Goal: Transaction & Acquisition: Purchase product/service

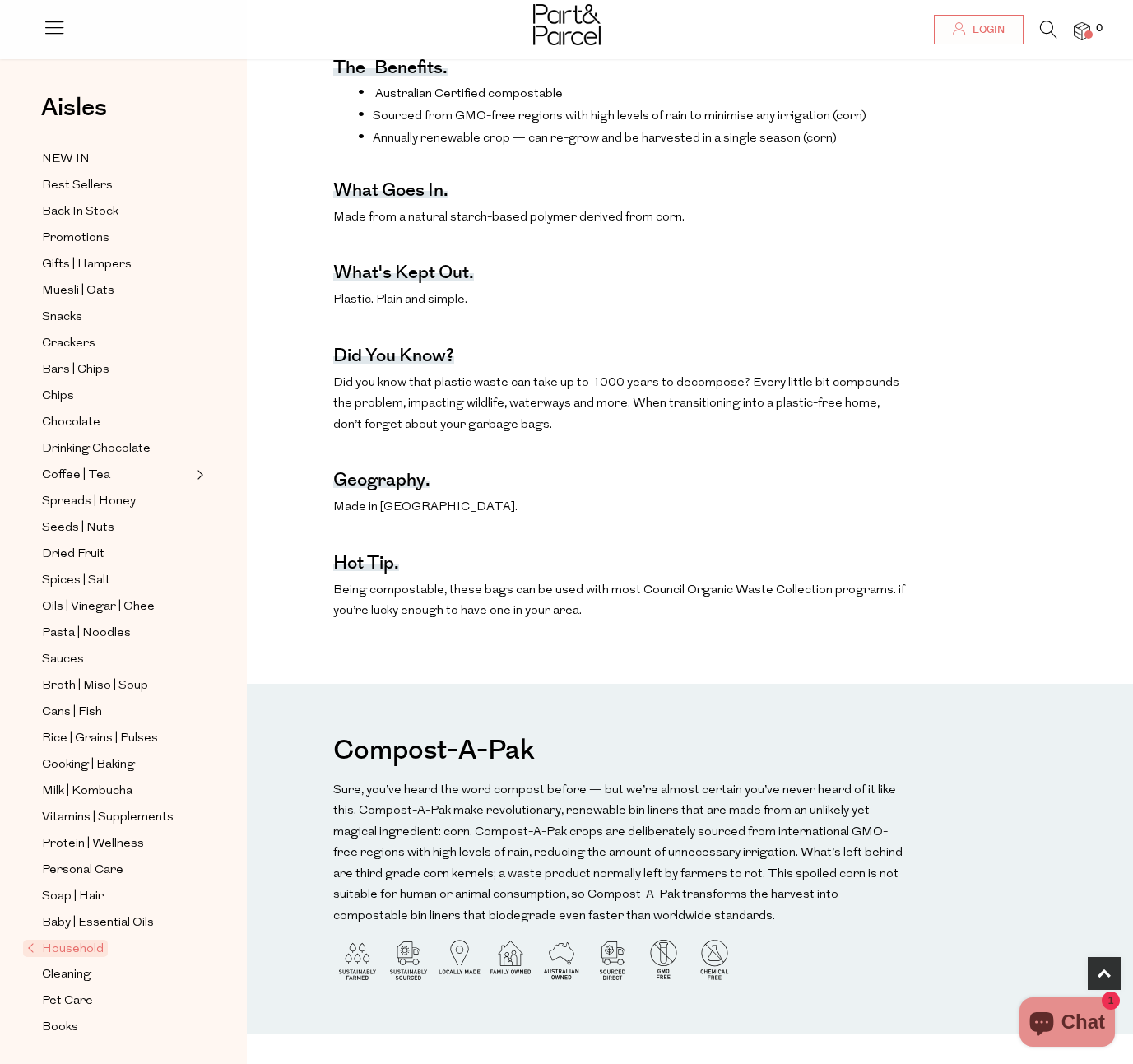
scroll to position [584, 0]
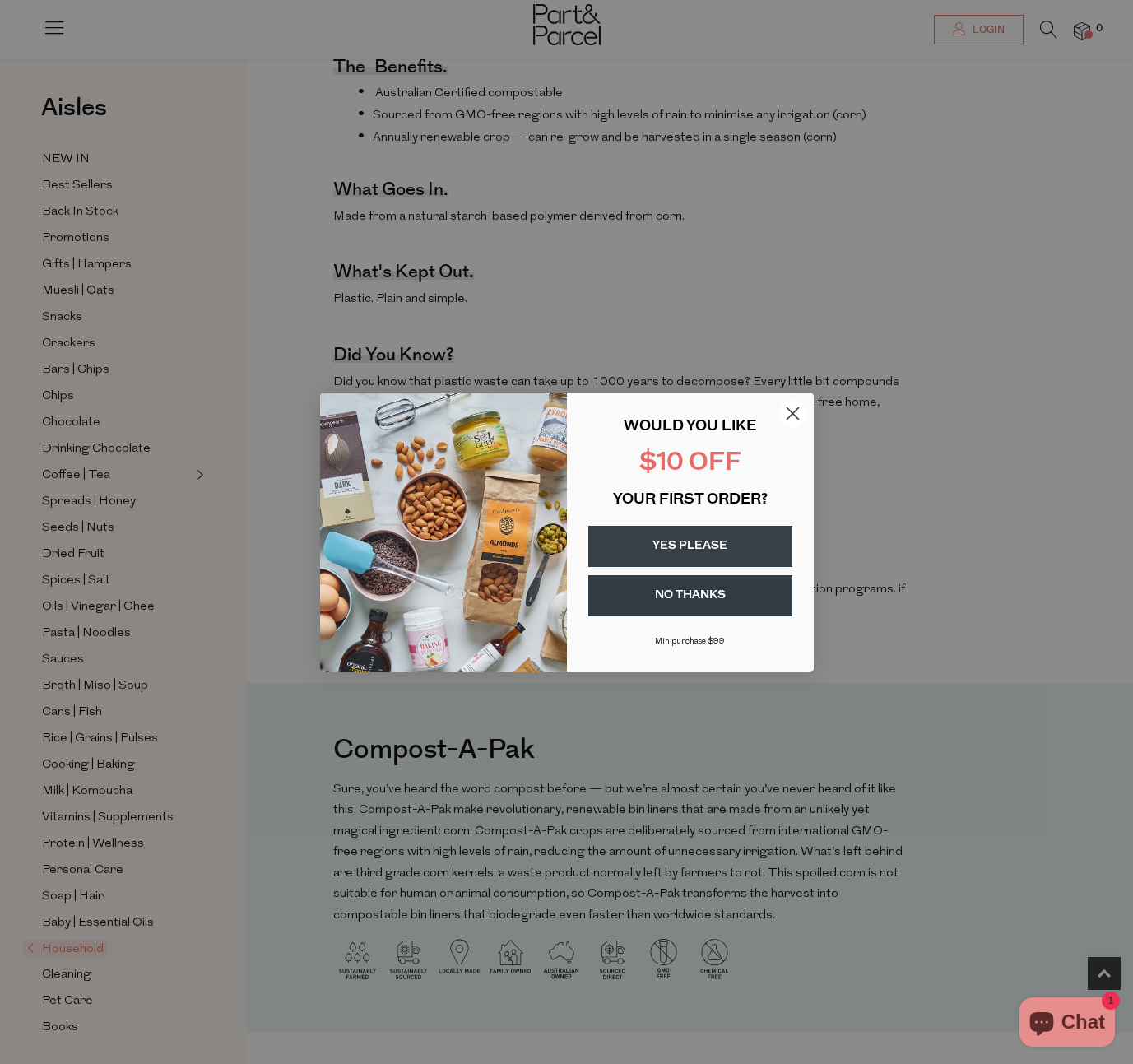
click at [793, 409] on circle "Close dialog" at bounding box center [792, 412] width 28 height 27
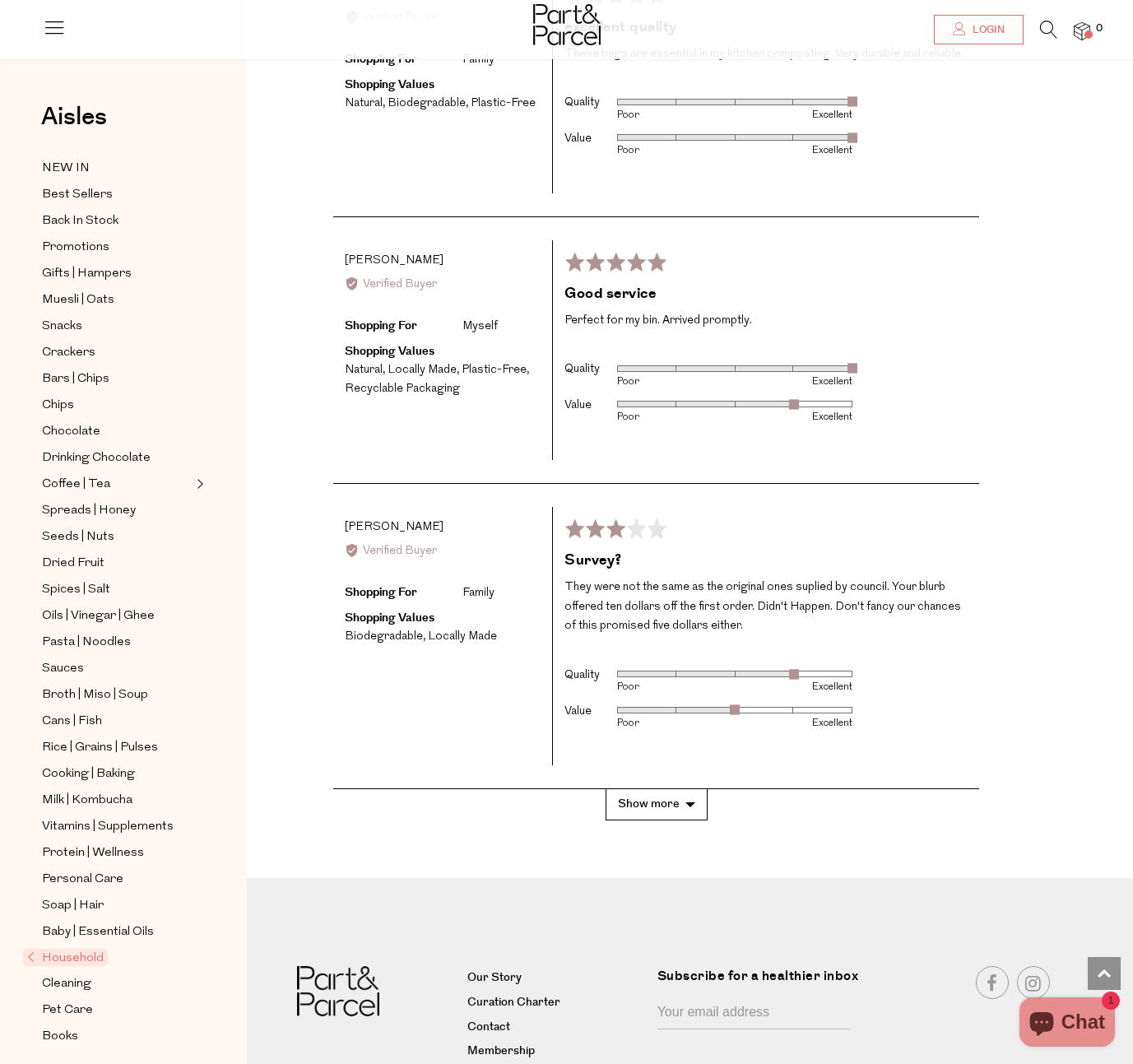
scroll to position [2512, 0]
click at [690, 800] on button "Show more" at bounding box center [656, 803] width 102 height 30
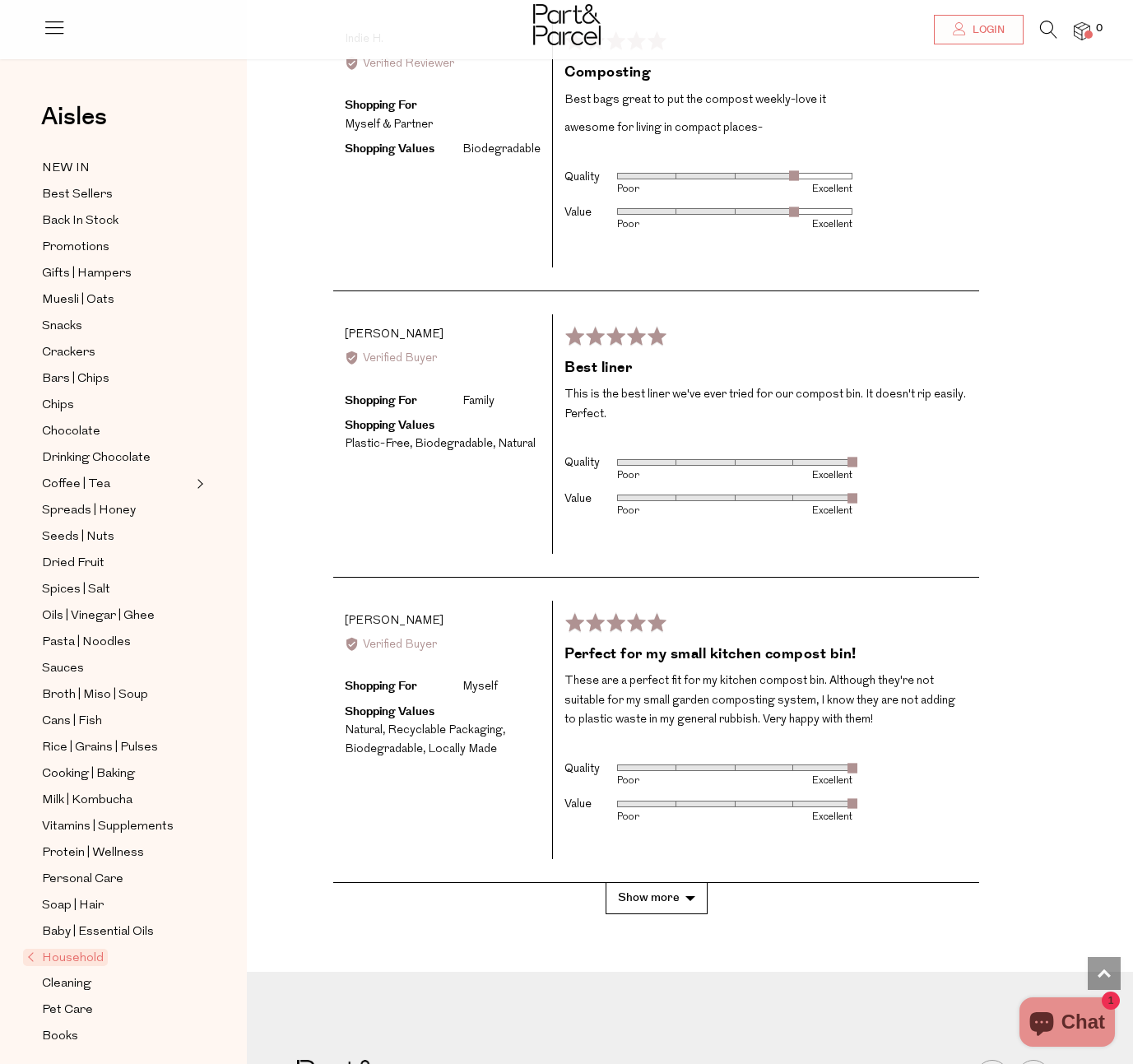
scroll to position [3787, 0]
click at [688, 896] on button "Show more" at bounding box center [656, 896] width 102 height 30
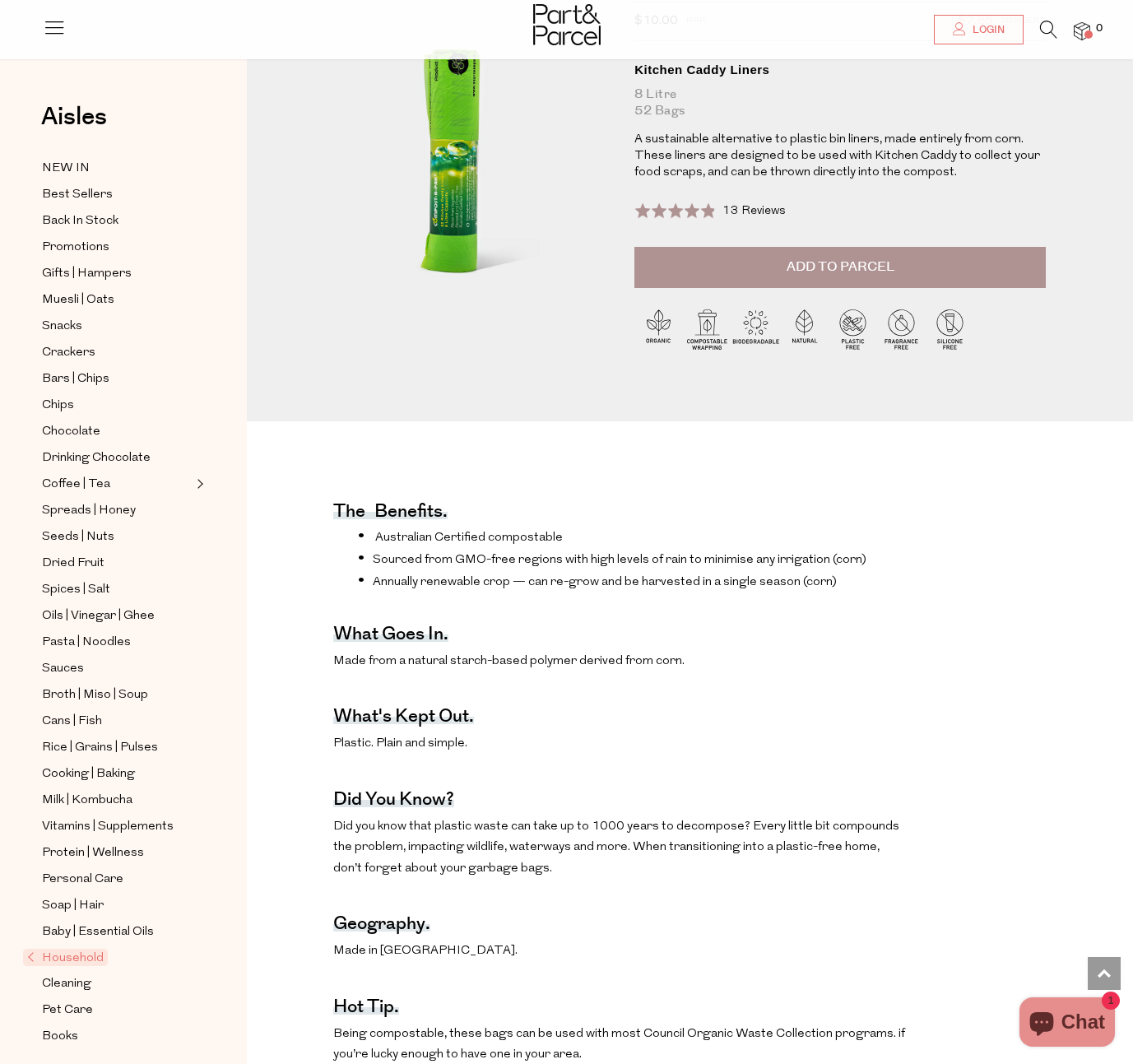
scroll to position [0, 0]
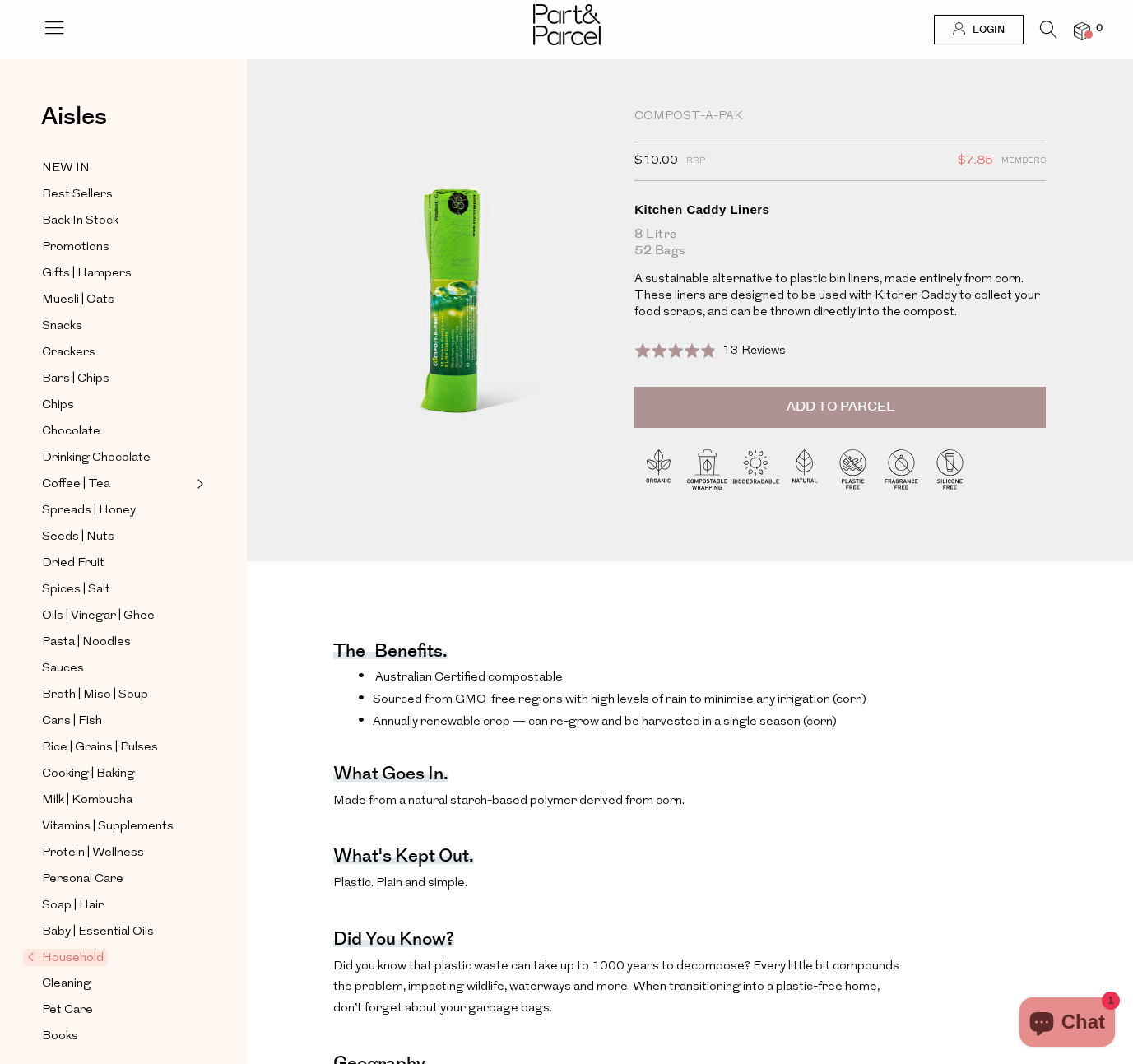
click at [1058, 1023] on icon "Chat window" at bounding box center [1041, 1021] width 39 height 39
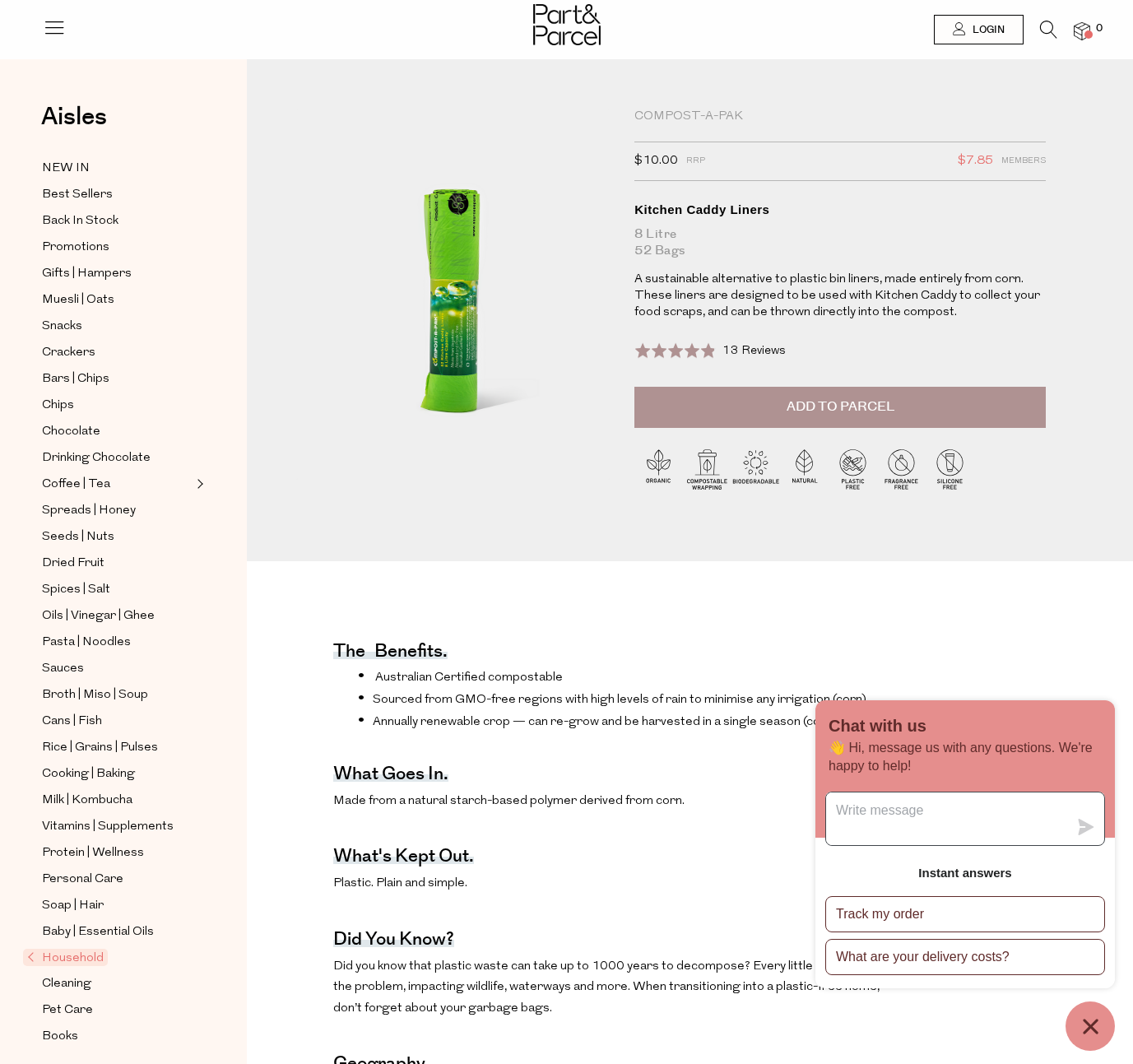
click at [893, 811] on textarea "Message us" at bounding box center [947, 817] width 242 height 52
type textarea "Hi, what's the cost of postage to a Melbourne address?"
click at [1081, 826] on icon "submit" at bounding box center [1086, 827] width 16 height 16
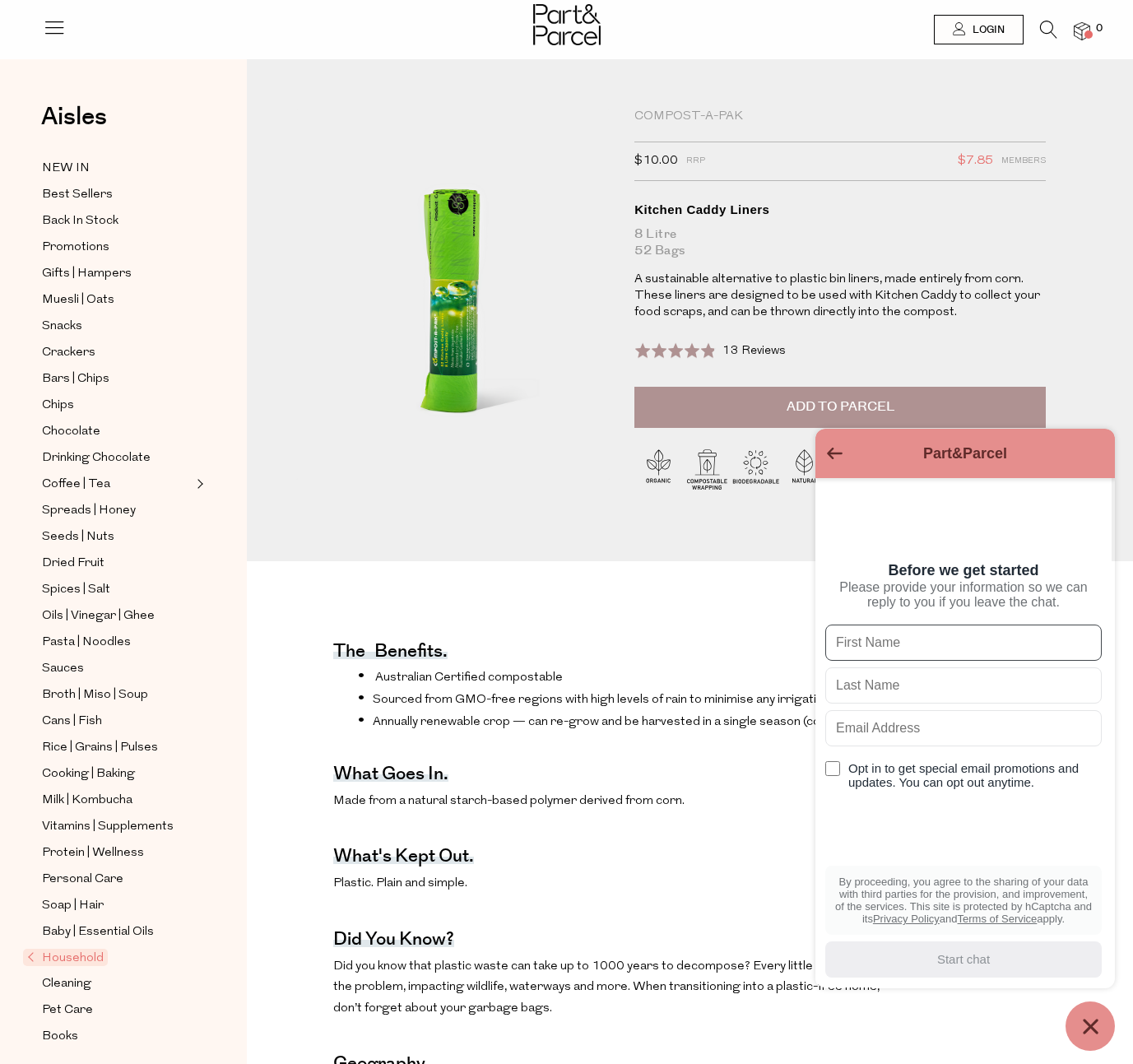
click at [1090, 1027] on icon "Chat window" at bounding box center [1091, 1026] width 26 height 26
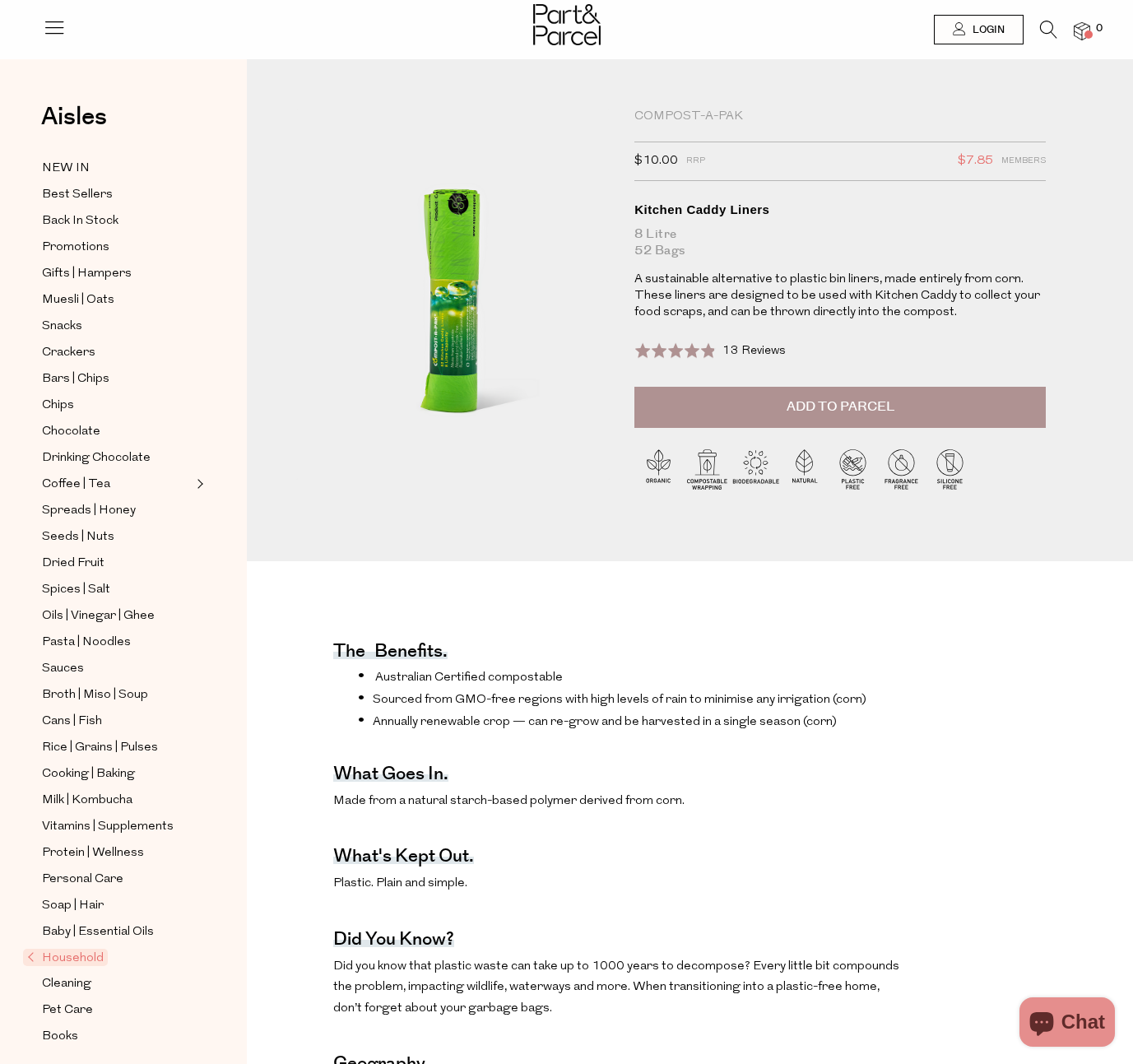
click at [799, 410] on span "Add to Parcel" at bounding box center [841, 407] width 108 height 19
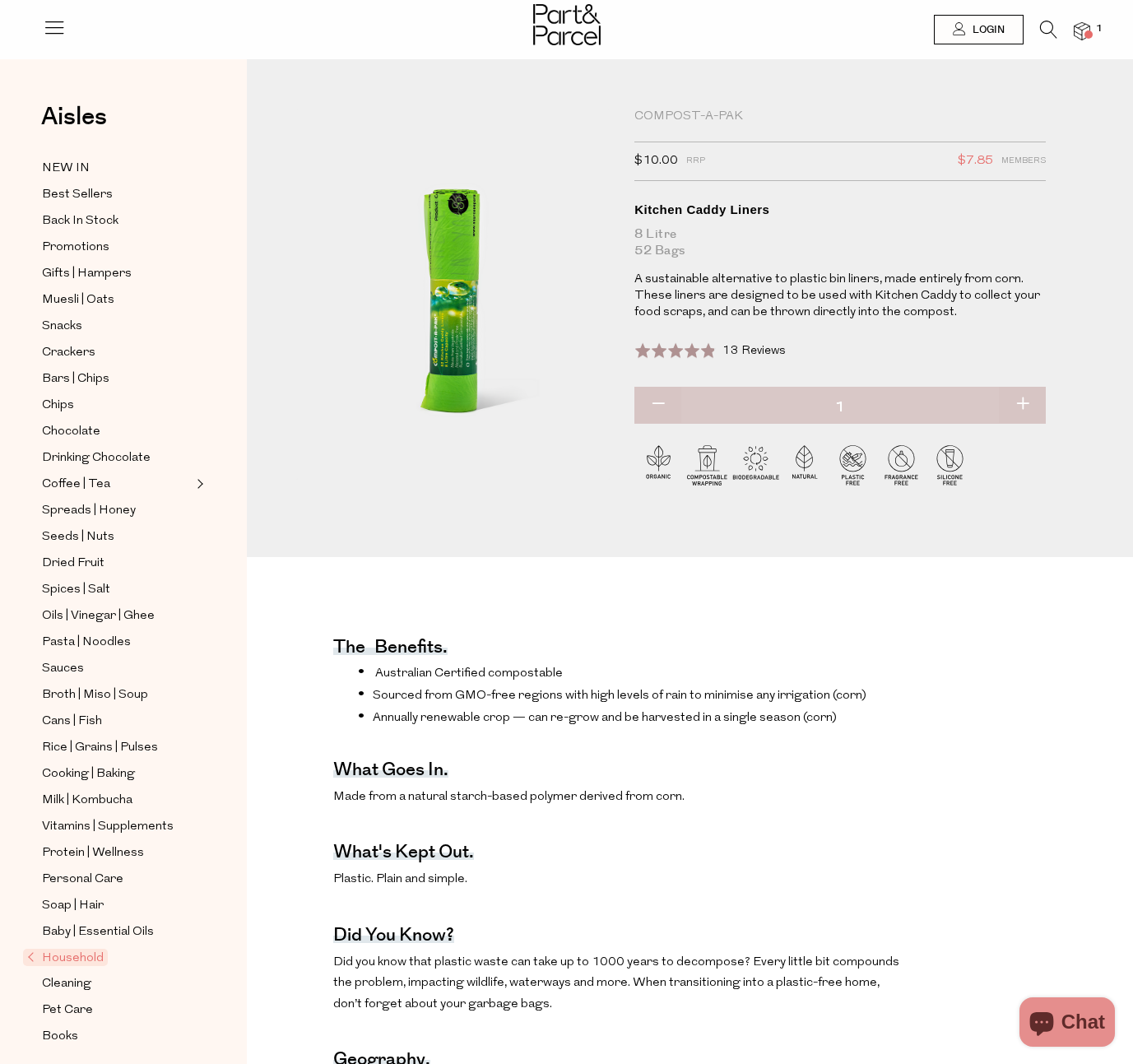
click at [1018, 402] on button "button" at bounding box center [1022, 404] width 47 height 36
type input "2"
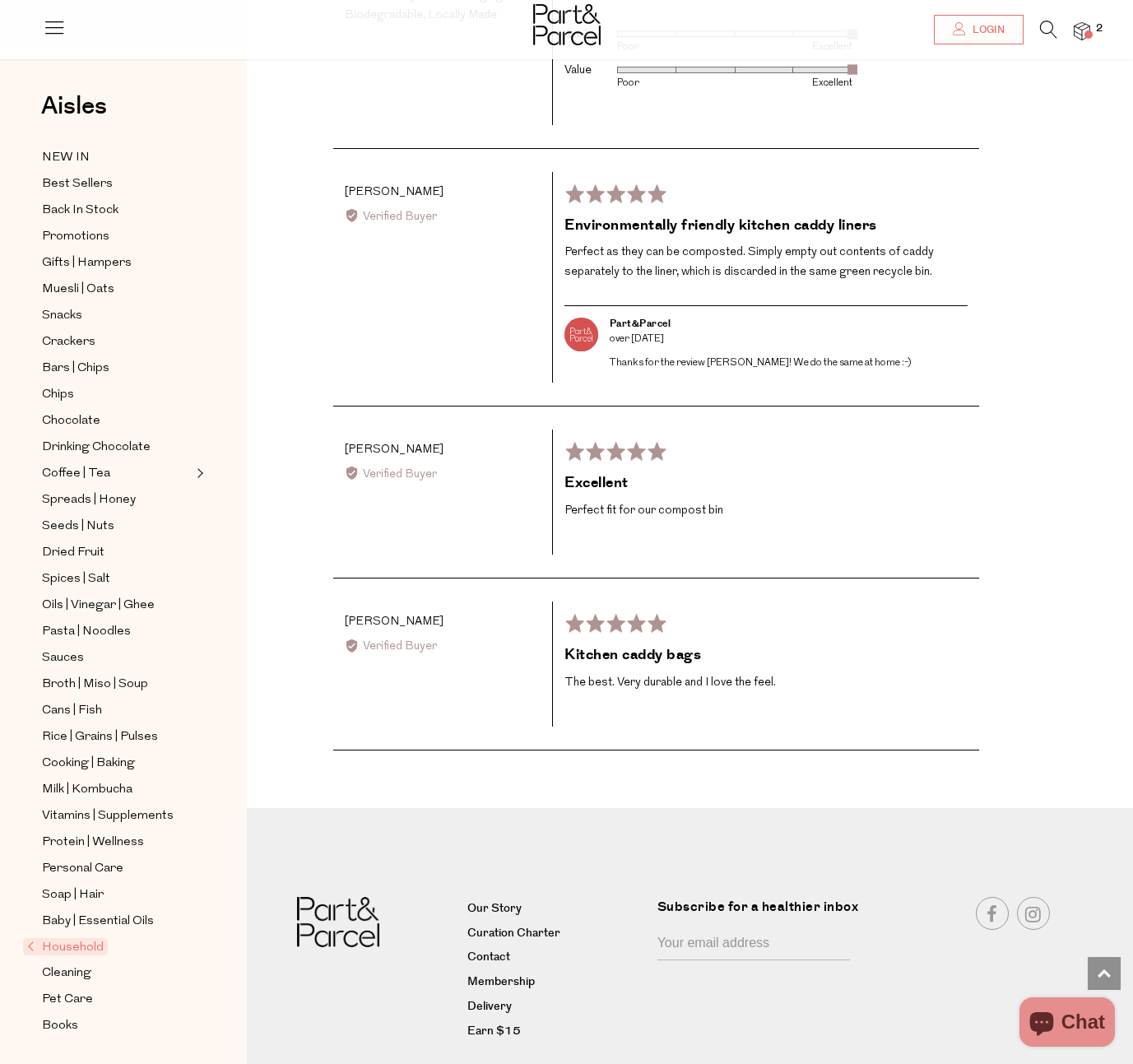
scroll to position [4562, 0]
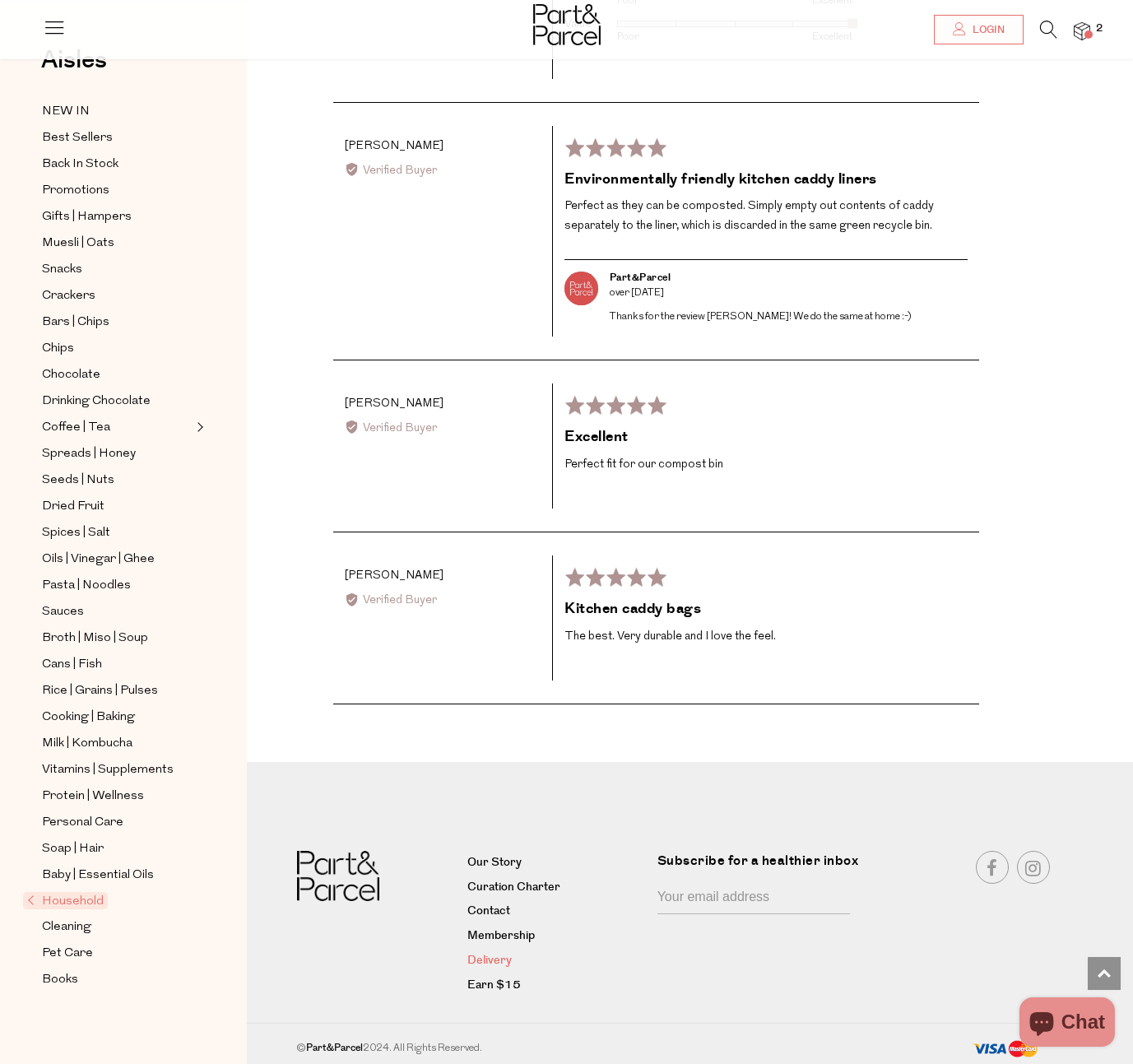
click at [487, 961] on link "Delivery" at bounding box center [556, 961] width 178 height 20
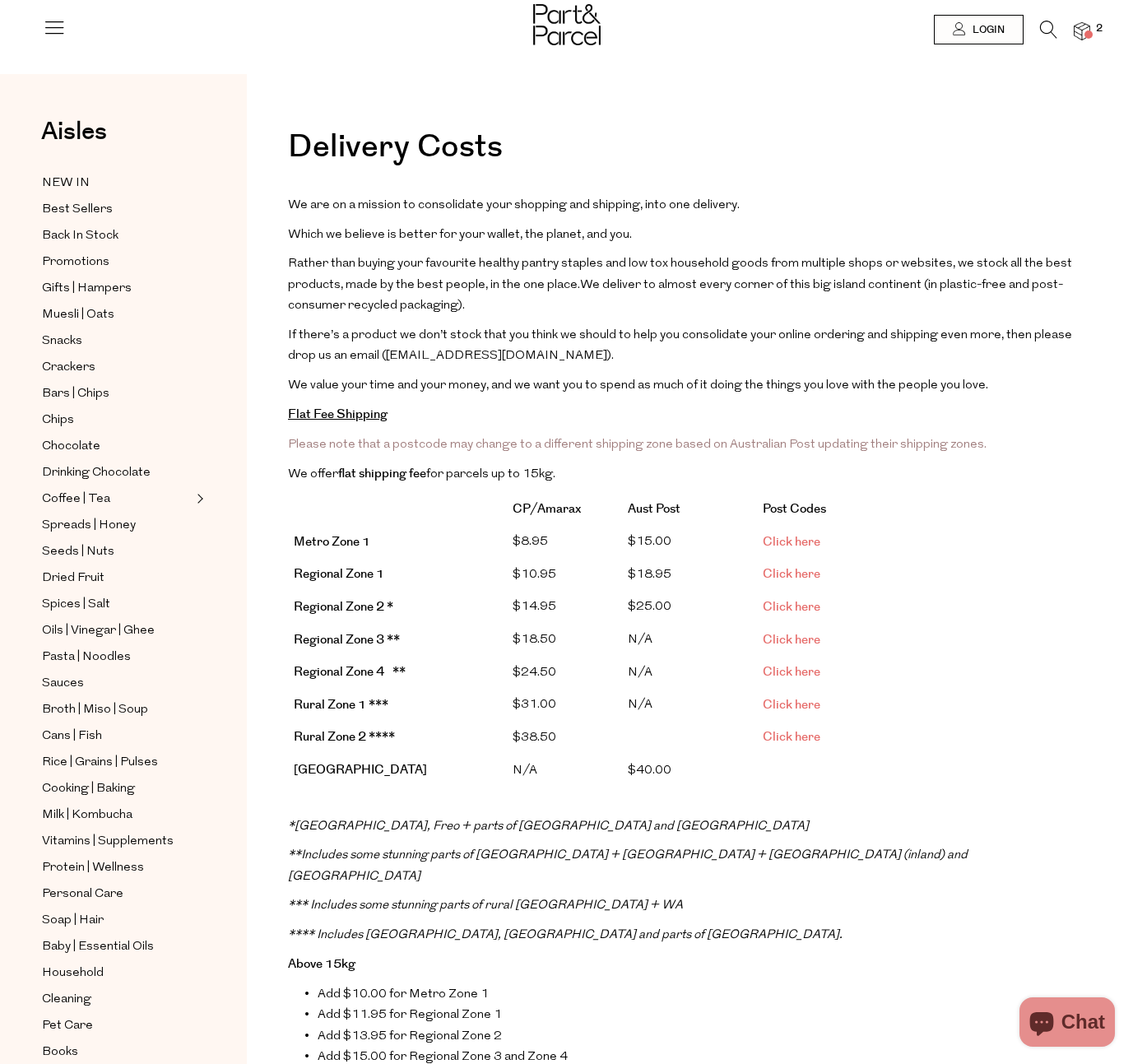
click at [798, 541] on link "Click here" at bounding box center [791, 542] width 58 height 17
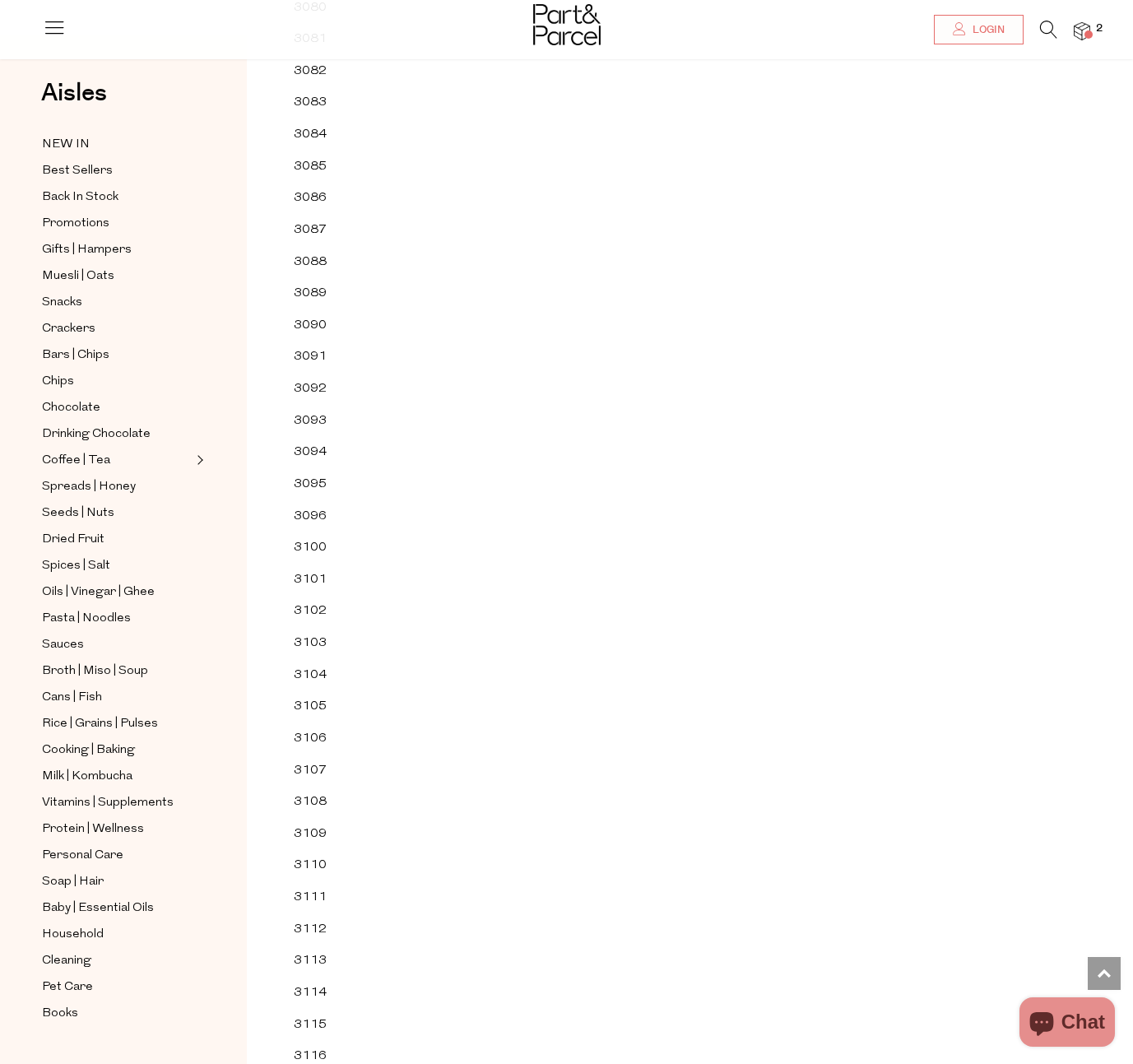
scroll to position [42700, 0]
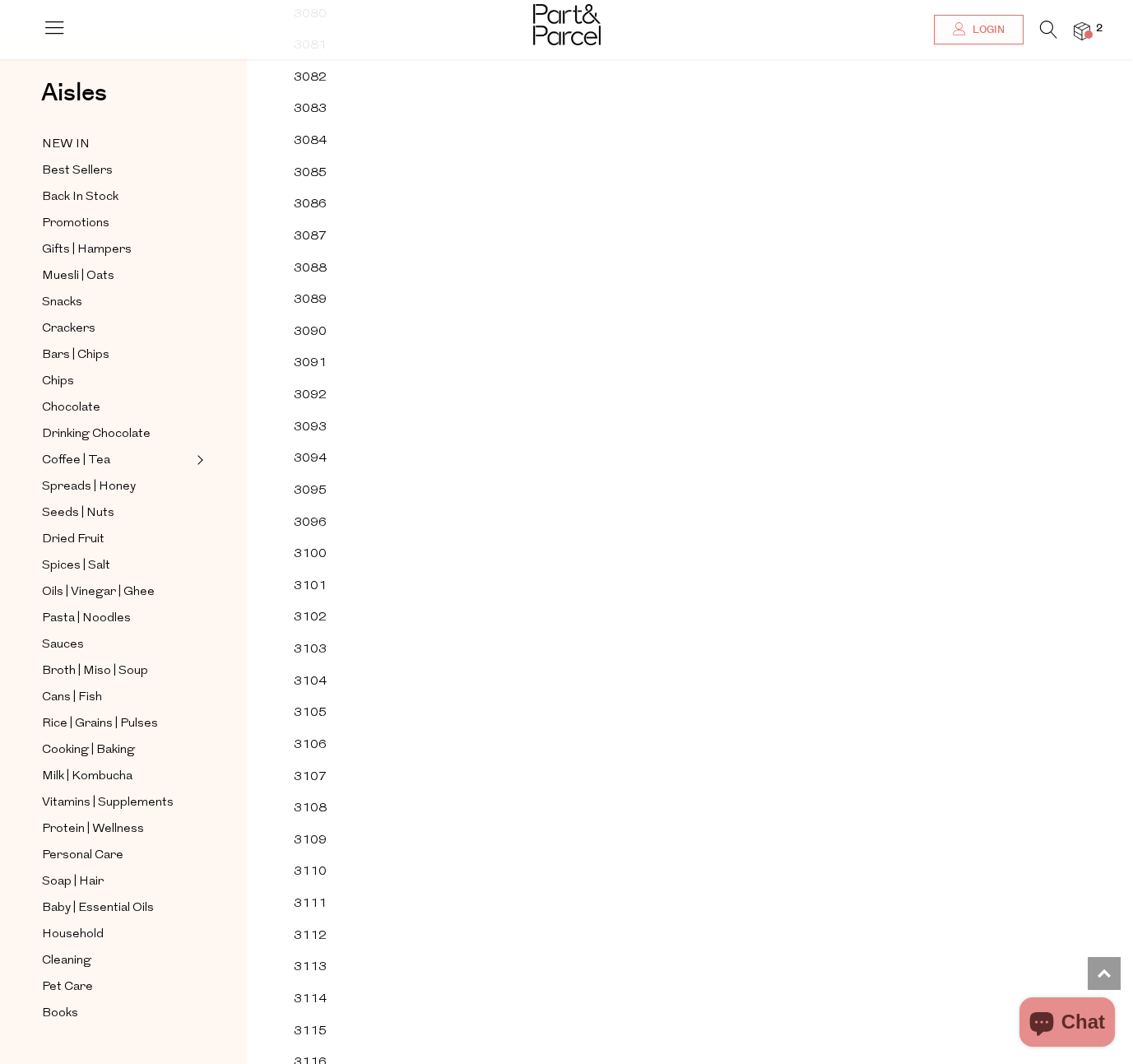
click at [312, 665] on td "3104" at bounding box center [324, 681] width 72 height 32
click at [324, 665] on td "3104" at bounding box center [324, 681] width 72 height 32
click at [314, 665] on td "3104" at bounding box center [324, 681] width 72 height 32
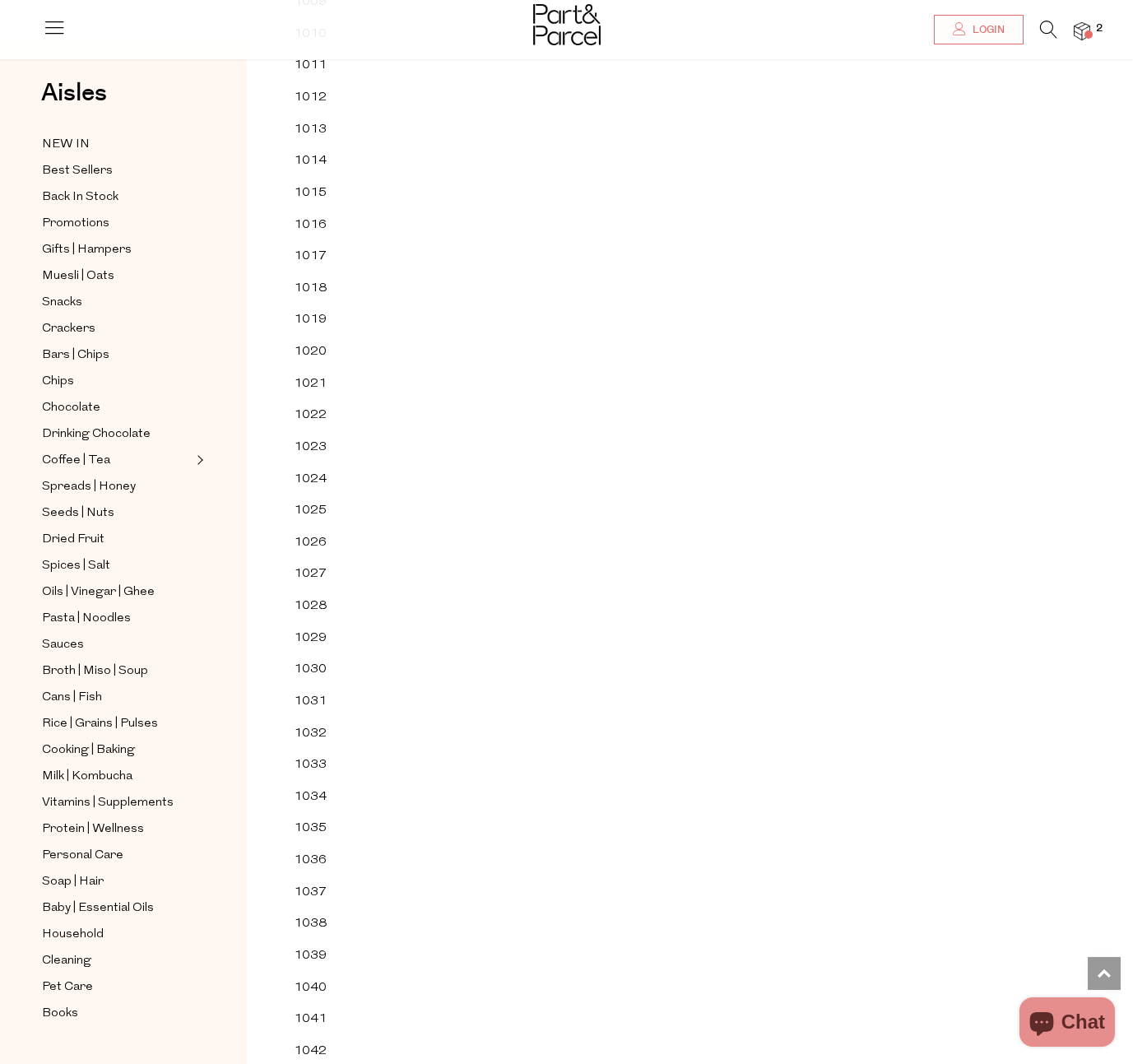
scroll to position [0, 0]
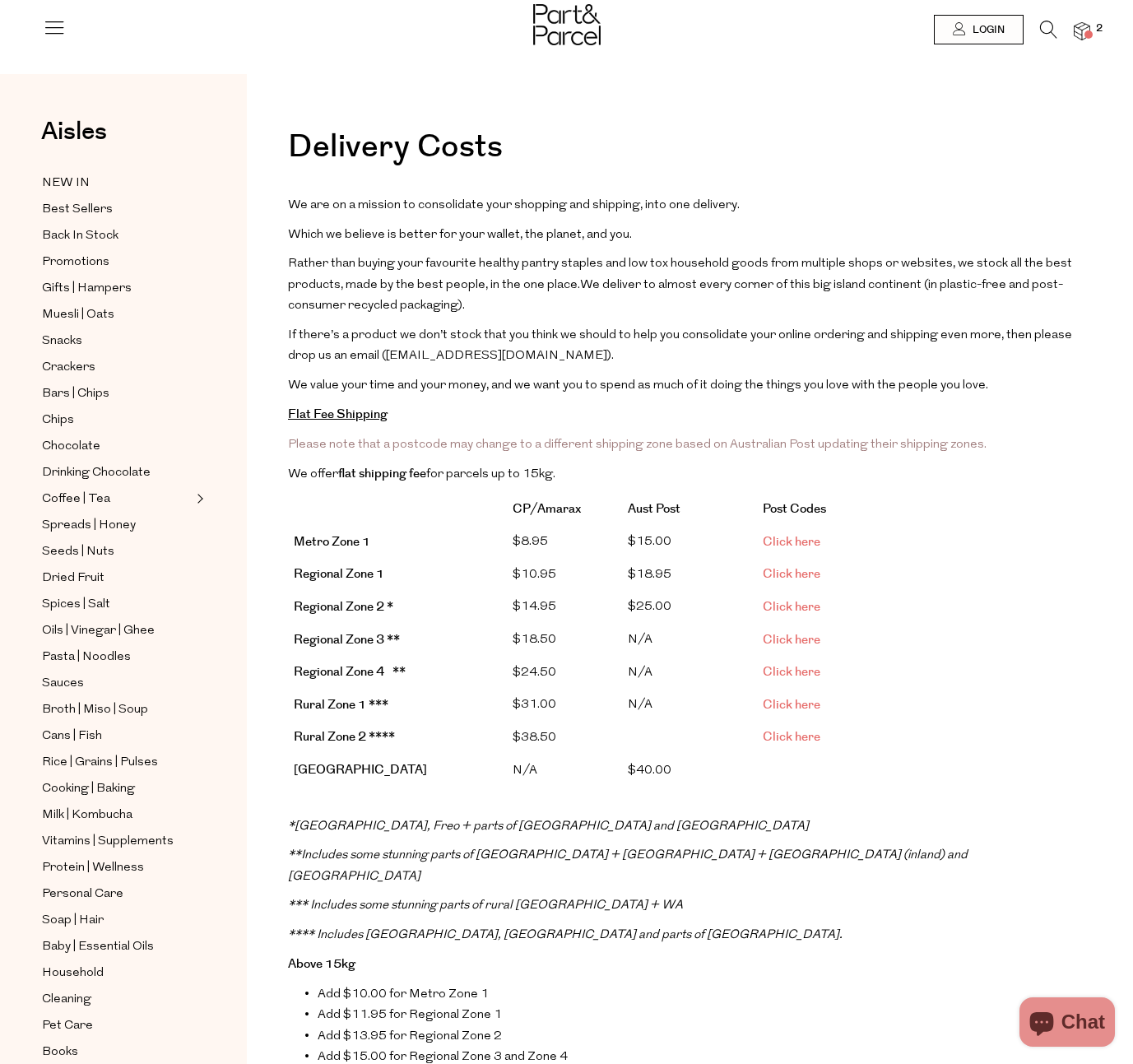
click at [1080, 29] on img at bounding box center [1083, 31] width 16 height 19
